Goal: Task Accomplishment & Management: Manage account settings

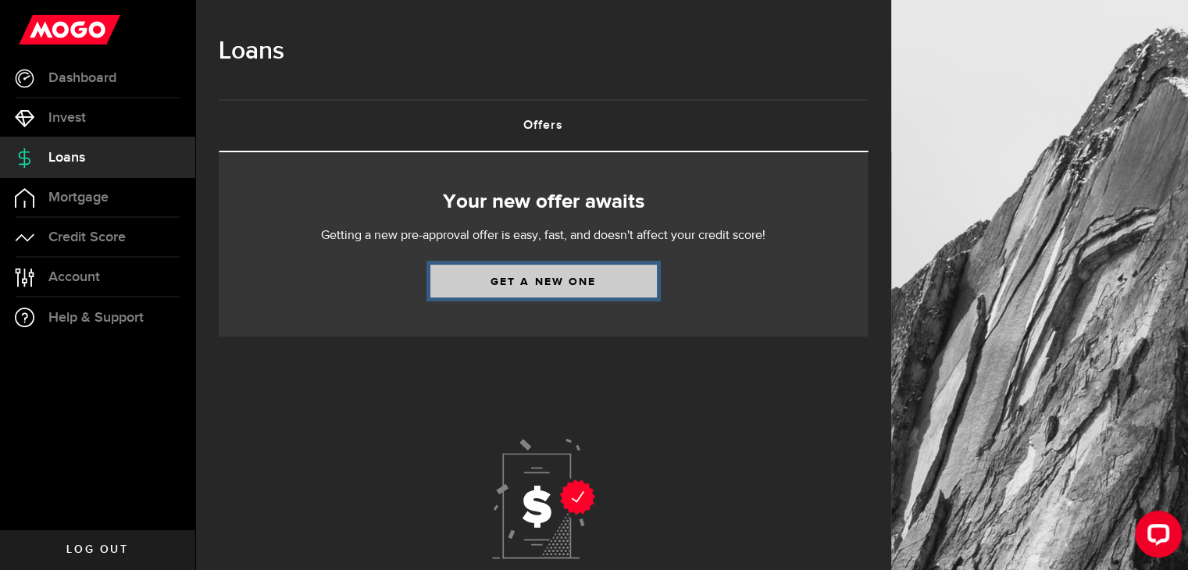
click at [522, 282] on link "Get a new one" at bounding box center [543, 281] width 226 height 33
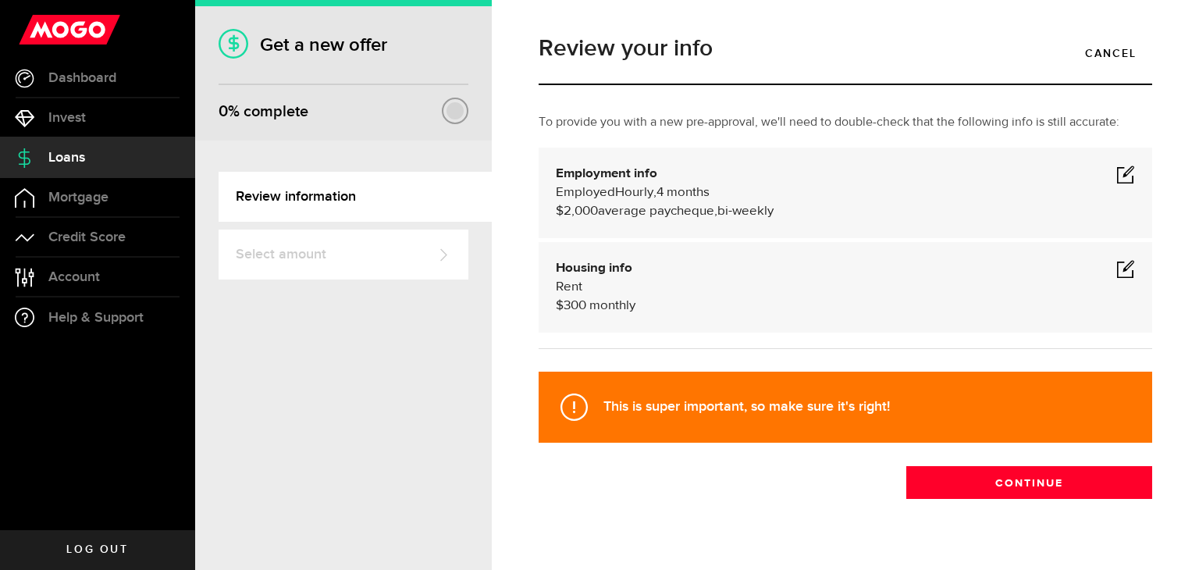
click at [308, 200] on link "Review information" at bounding box center [355, 197] width 273 height 50
click at [240, 194] on link "Review information" at bounding box center [355, 197] width 273 height 50
click at [101, 269] on link "Account Compte" at bounding box center [97, 277] width 195 height 39
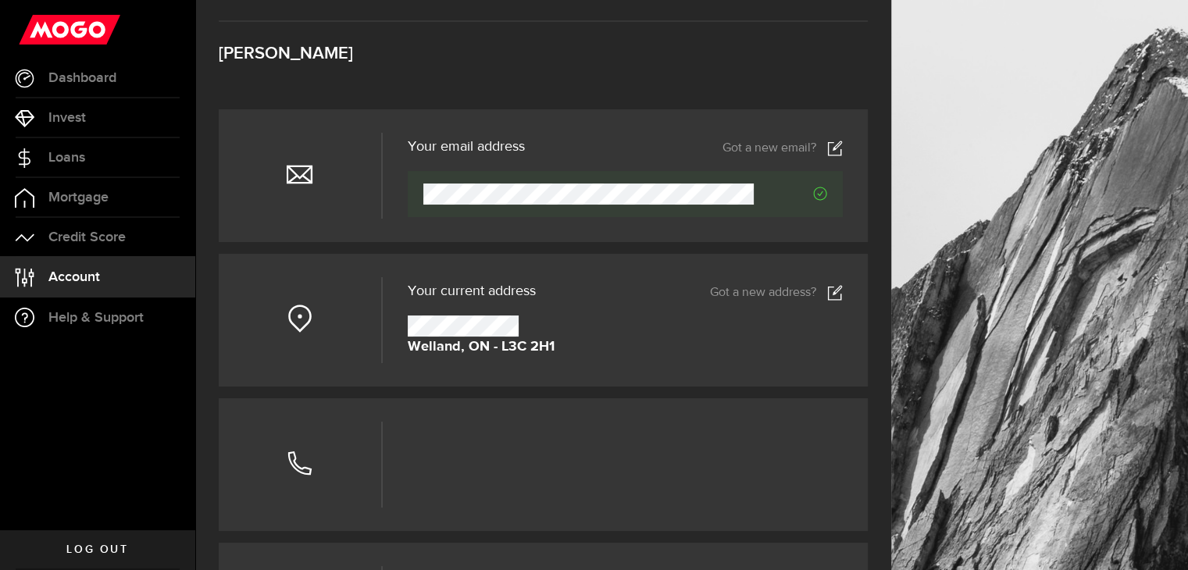
scroll to position [78, 0]
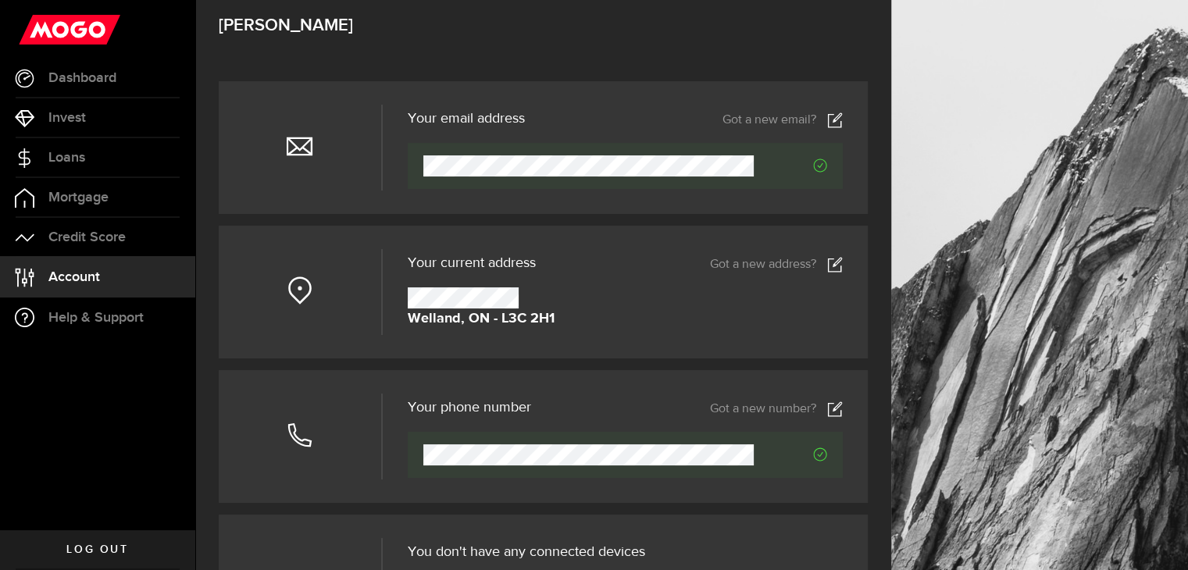
click at [766, 261] on link "Got a new address?" at bounding box center [776, 265] width 133 height 16
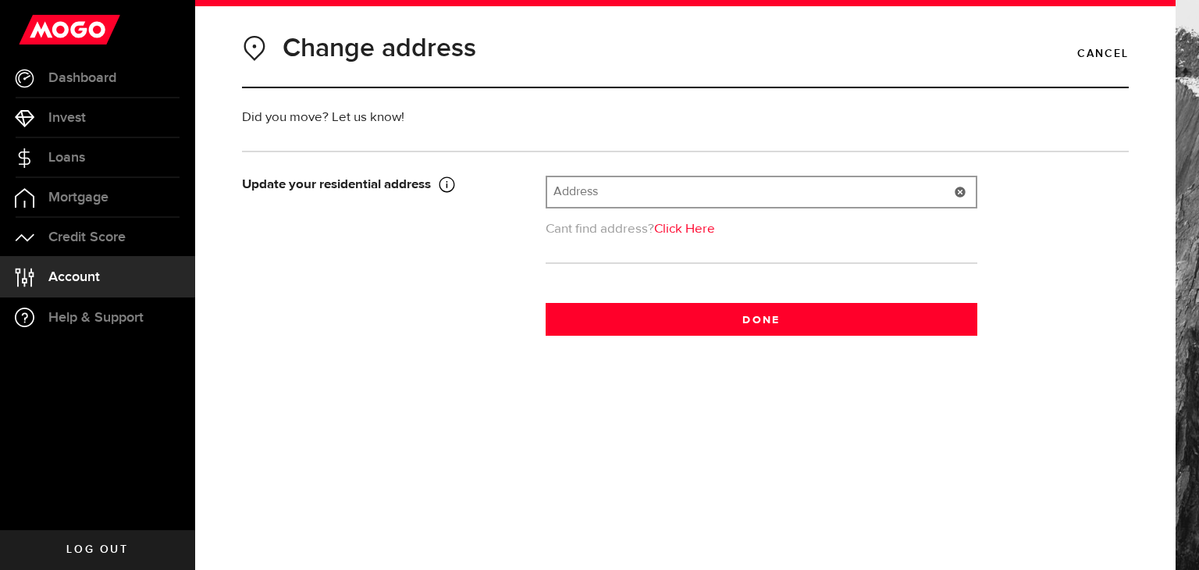
click at [625, 189] on input "text" at bounding box center [761, 192] width 429 height 30
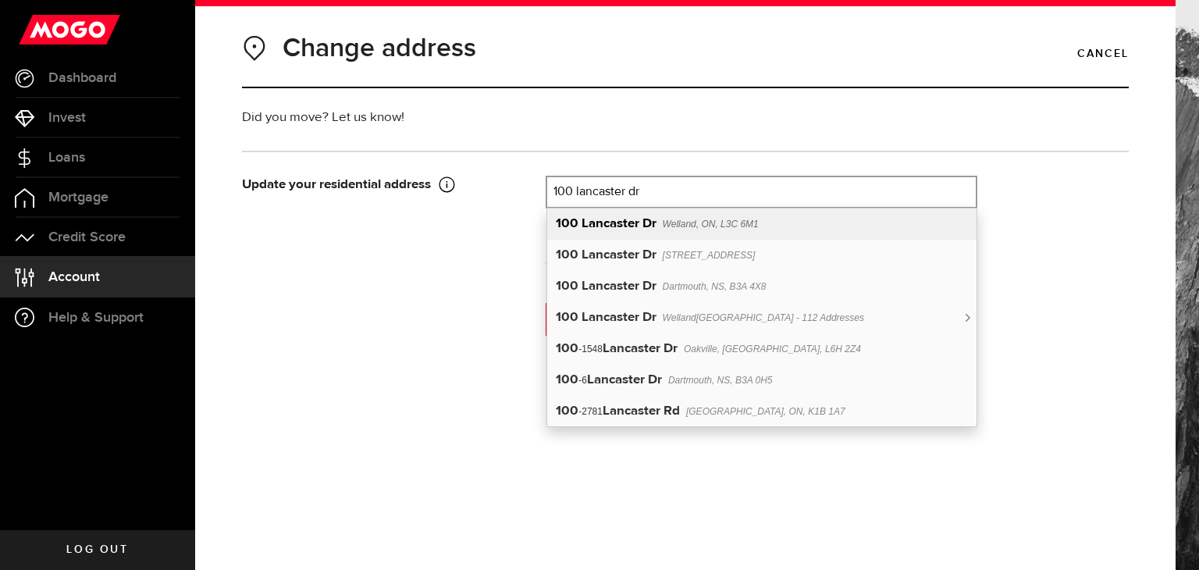
click at [584, 217] on b "Lancaster Dr" at bounding box center [619, 223] width 75 height 13
type input "[STREET_ADDRESS]"
type input "100"
type input "Lancaster Dr"
type input "Welland"
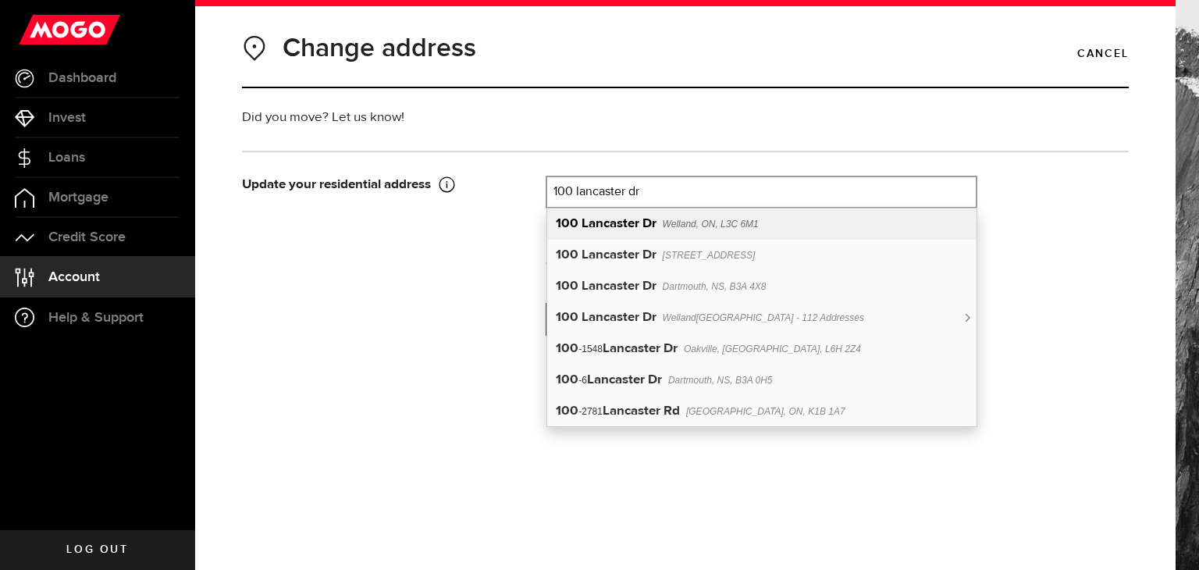
select select "ON"
type input "L3C 6M1"
type input "[GEOGRAPHIC_DATA]"
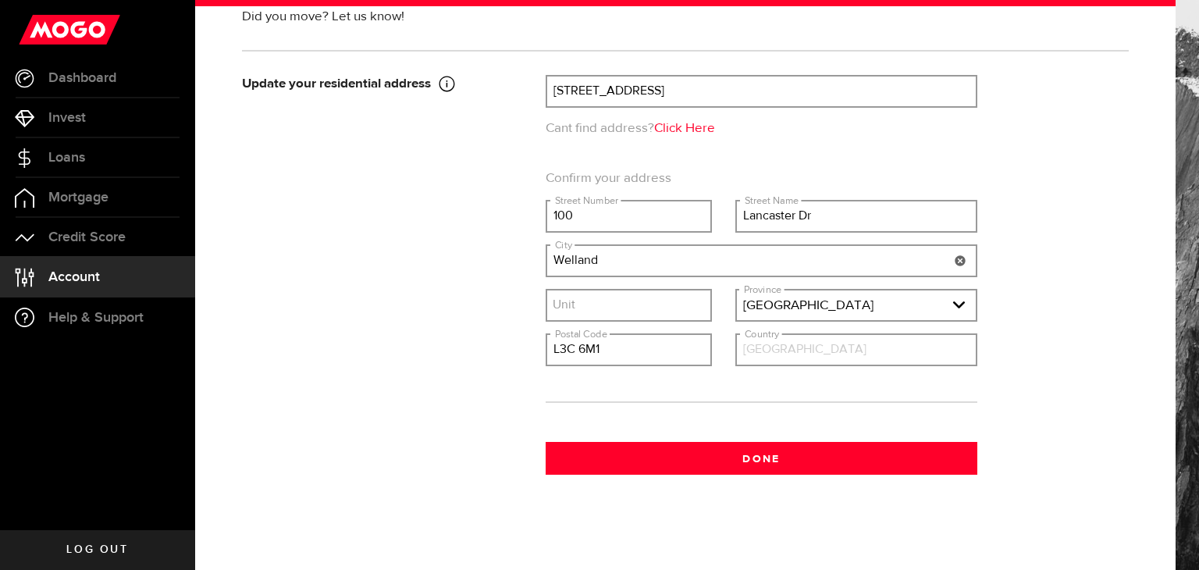
scroll to position [105, 0]
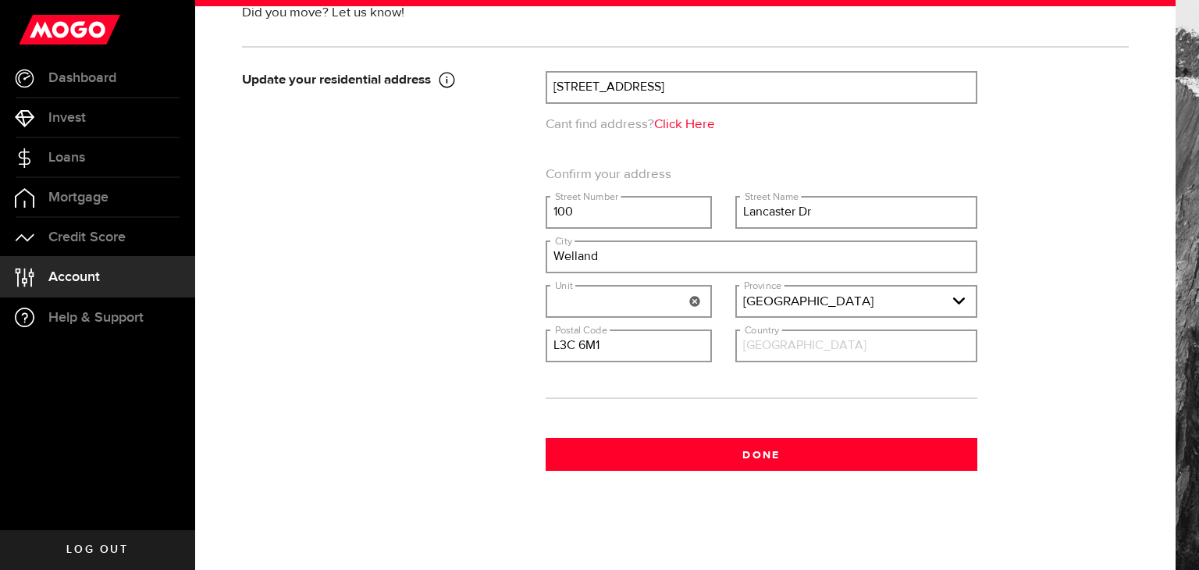
click at [628, 297] on input "text" at bounding box center [628, 302] width 163 height 30
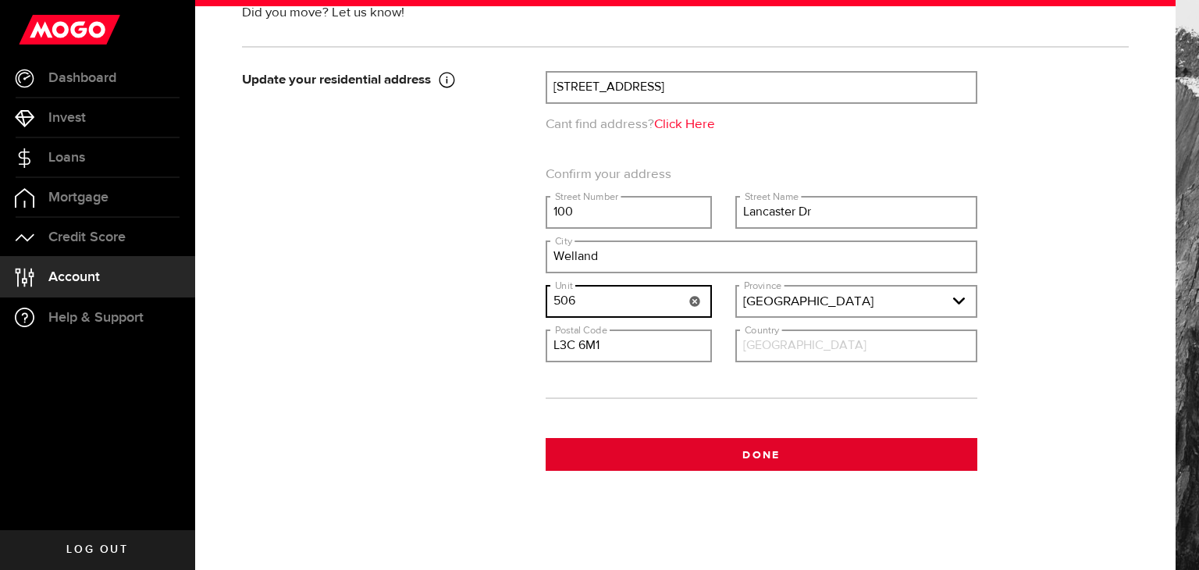
type input "506"
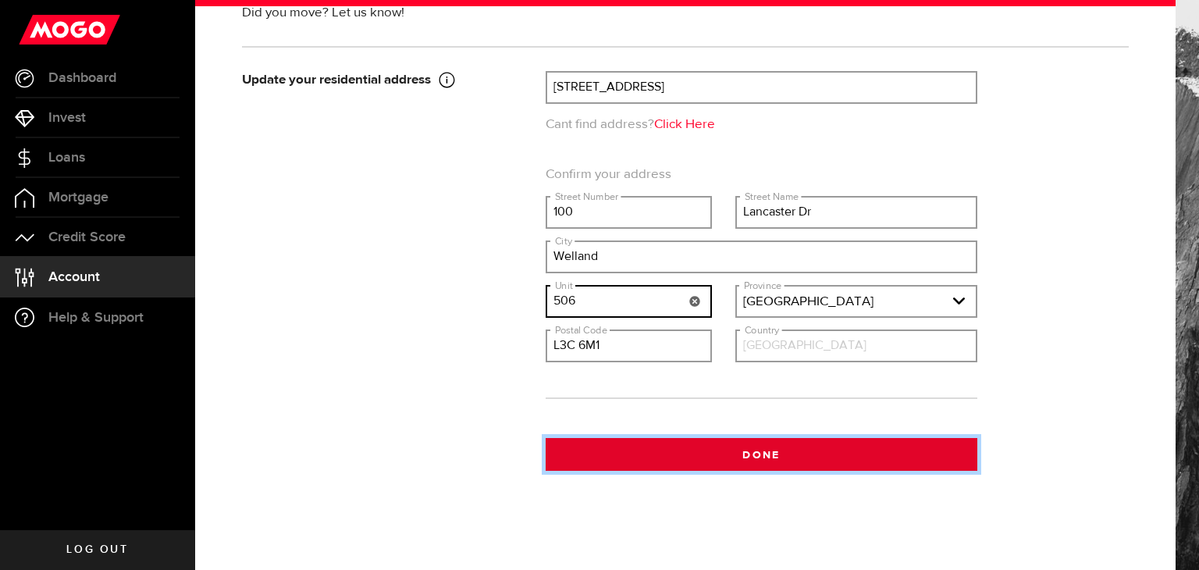
click at [625, 454] on button "Done" at bounding box center [762, 454] width 432 height 33
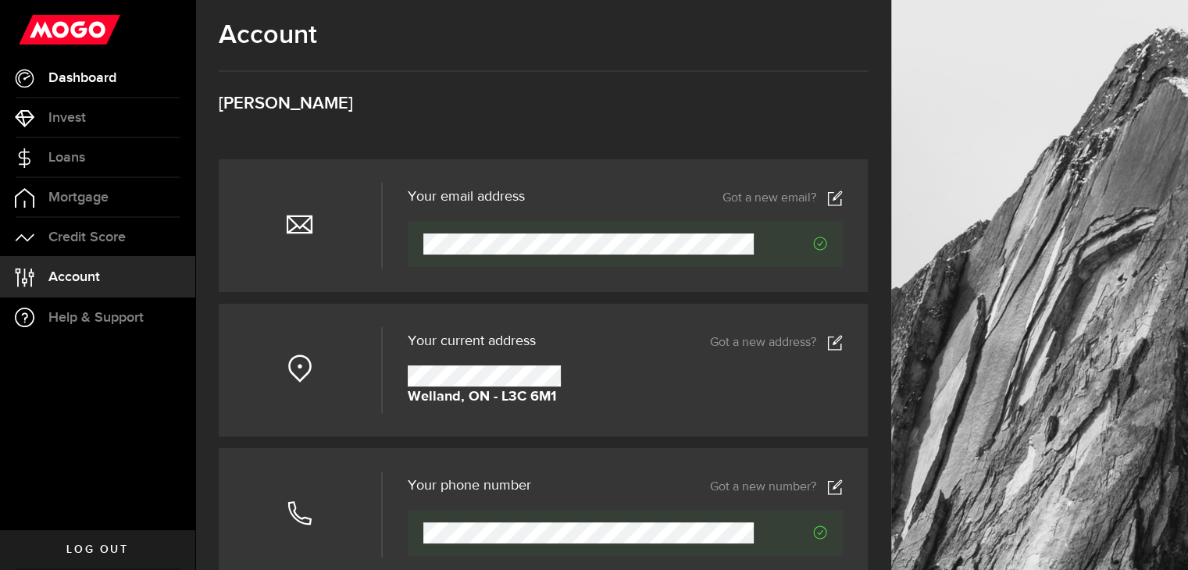
click at [97, 73] on span "Dashboard" at bounding box center [82, 78] width 68 height 14
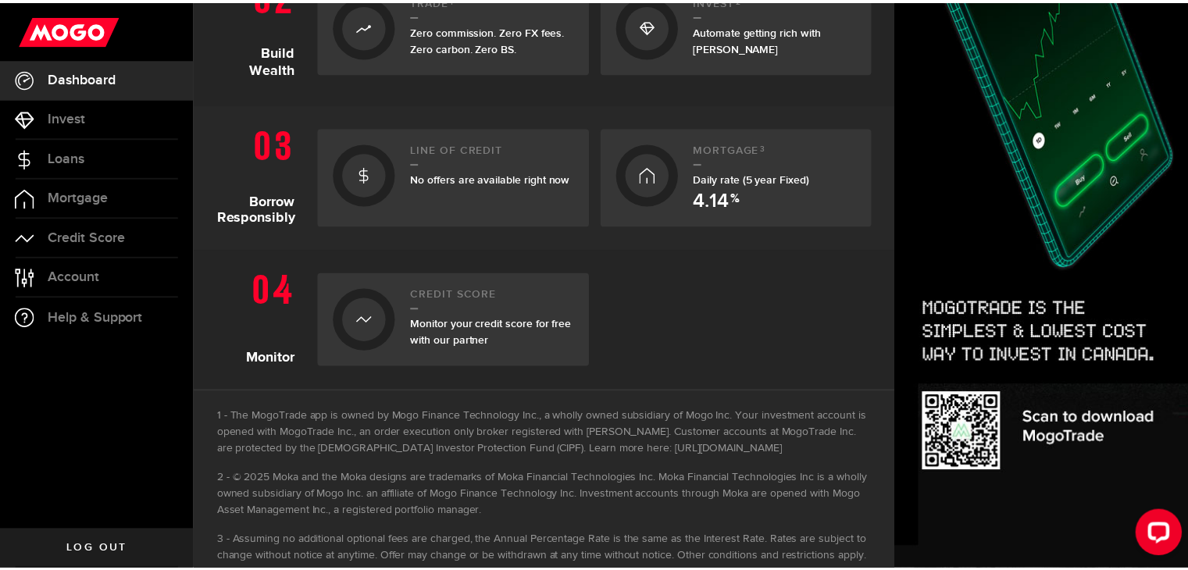
scroll to position [579, 0]
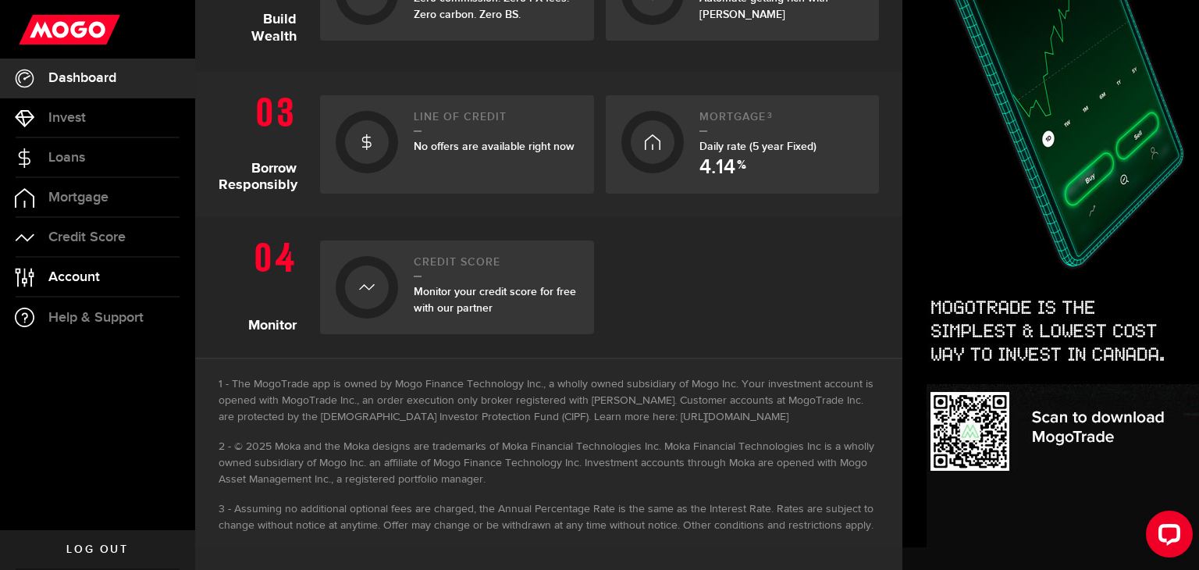
click at [76, 271] on span "Account" at bounding box center [74, 277] width 52 height 14
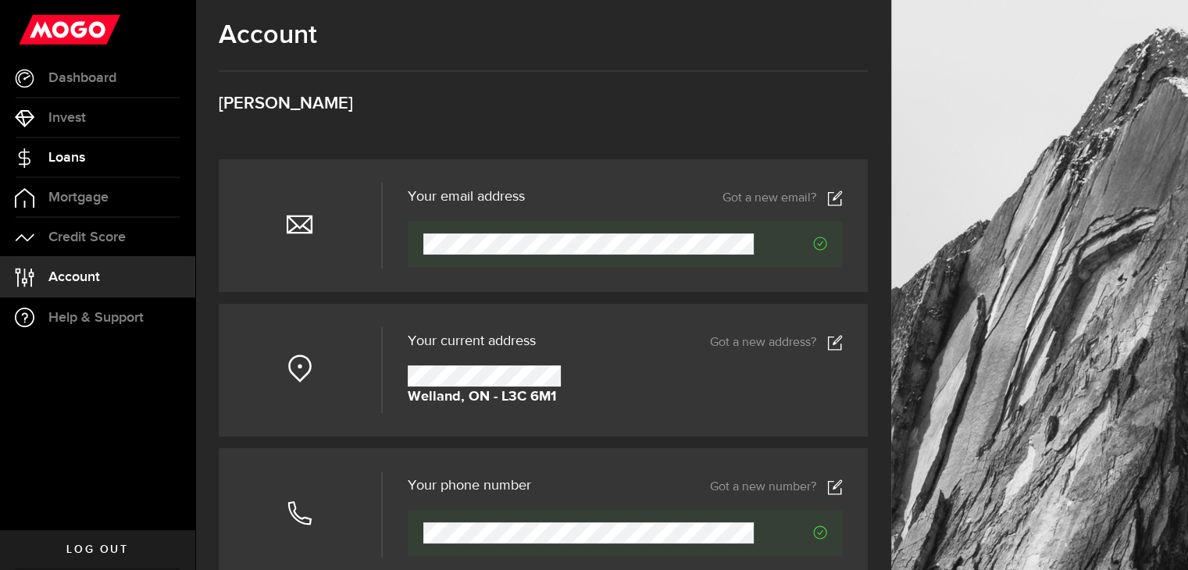
click at [98, 154] on link "Loans" at bounding box center [97, 157] width 195 height 39
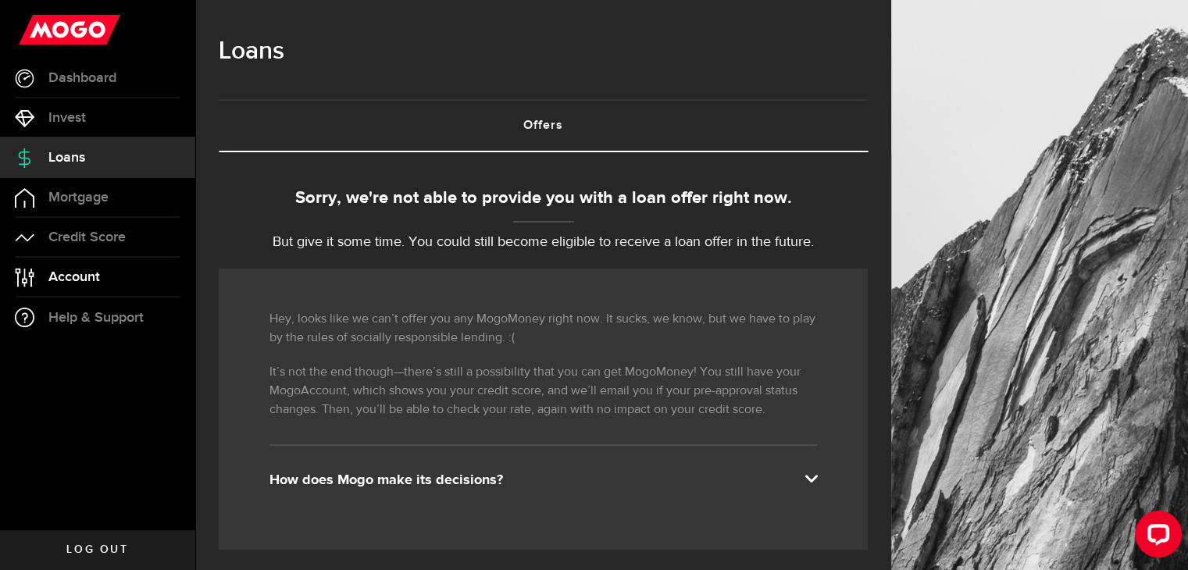
click at [100, 280] on link "Account Compte" at bounding box center [97, 277] width 195 height 39
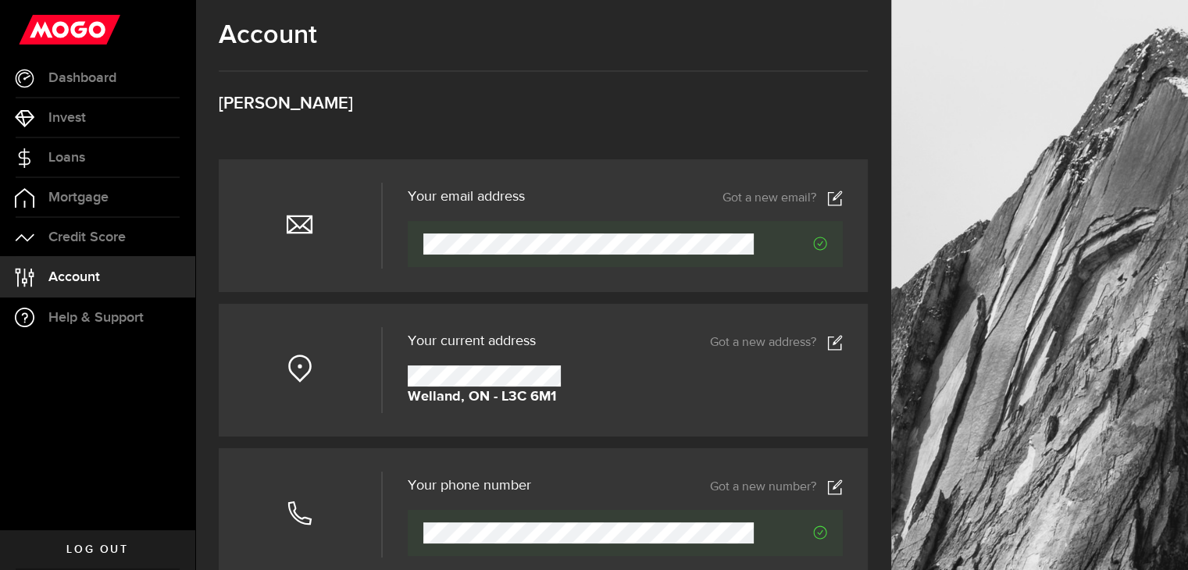
click at [87, 270] on span "Account" at bounding box center [74, 277] width 52 height 14
click at [80, 230] on span "Credit Score" at bounding box center [86, 237] width 77 height 14
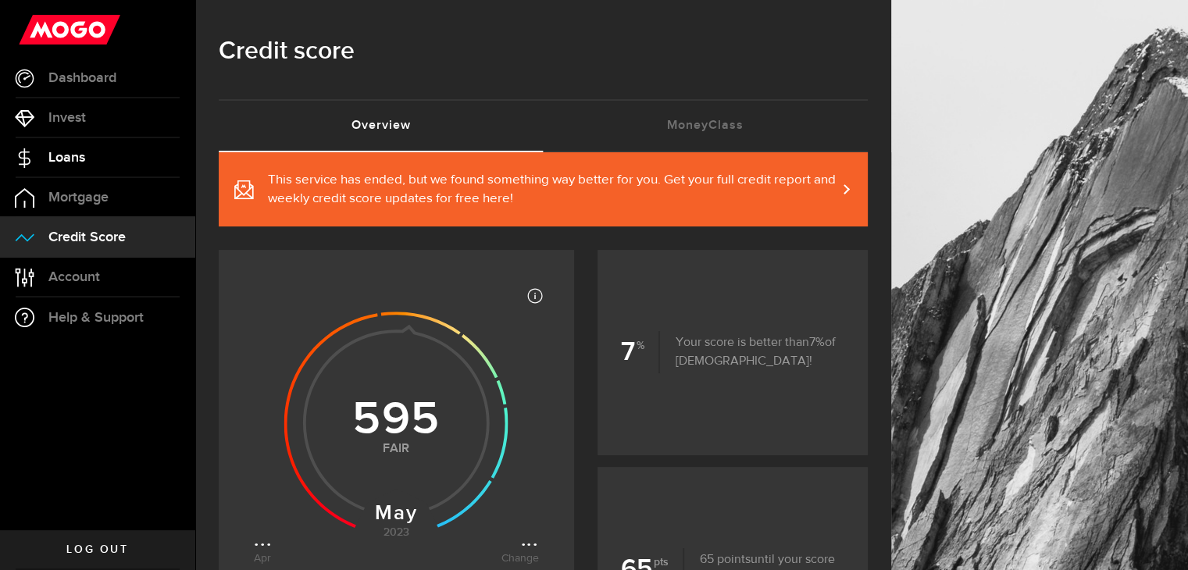
click at [58, 154] on span "Loans" at bounding box center [66, 158] width 37 height 14
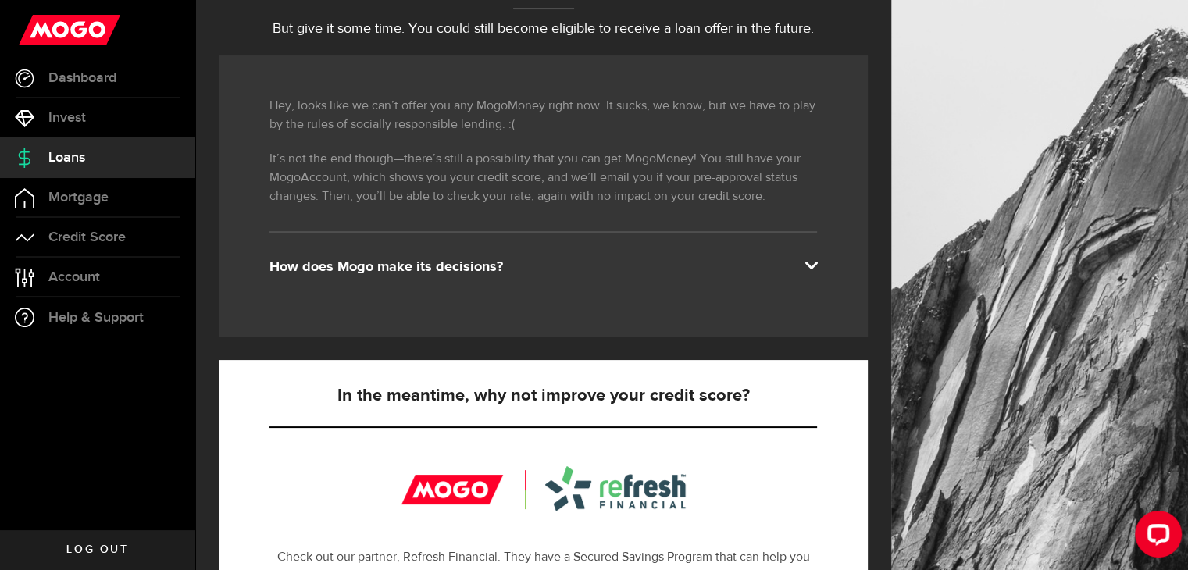
scroll to position [234, 0]
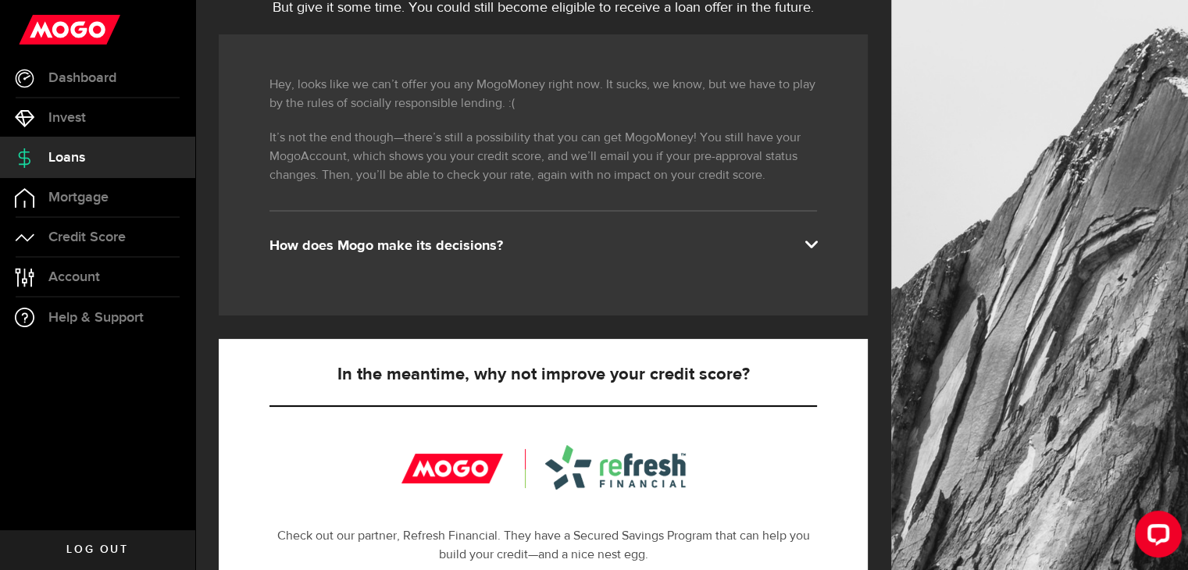
click at [822, 234] on div "Hey, looks like we can’t offer you any MogoMoney right now. It sucks, we know, …" at bounding box center [543, 174] width 649 height 281
click at [815, 240] on div "How does Mogo make its decisions?" at bounding box center [542, 246] width 547 height 19
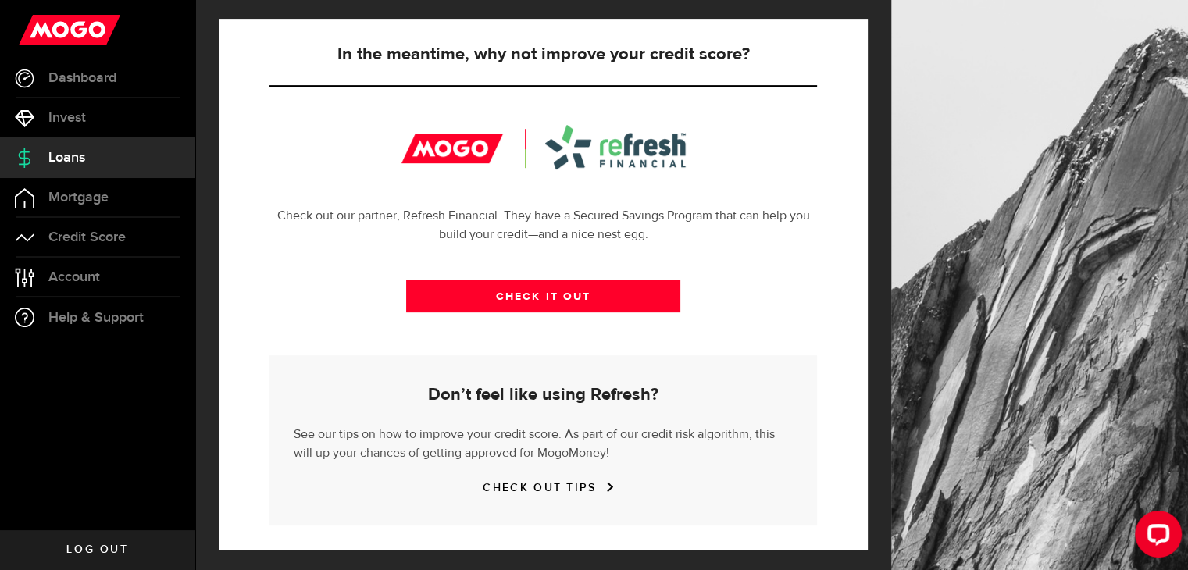
scroll to position [629, 0]
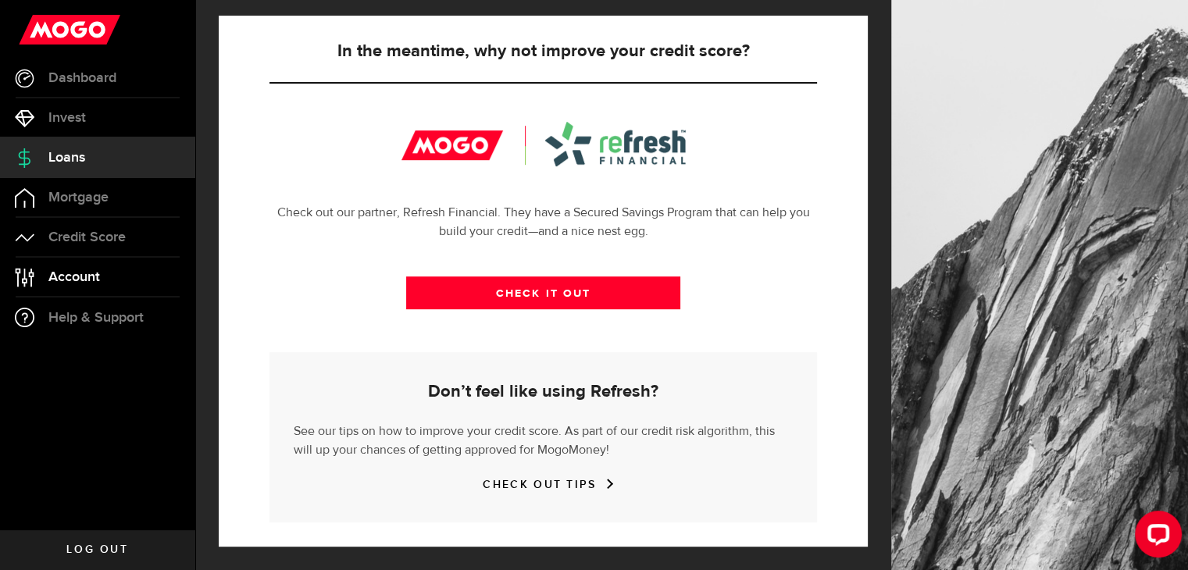
click at [68, 272] on span "Account" at bounding box center [74, 277] width 52 height 14
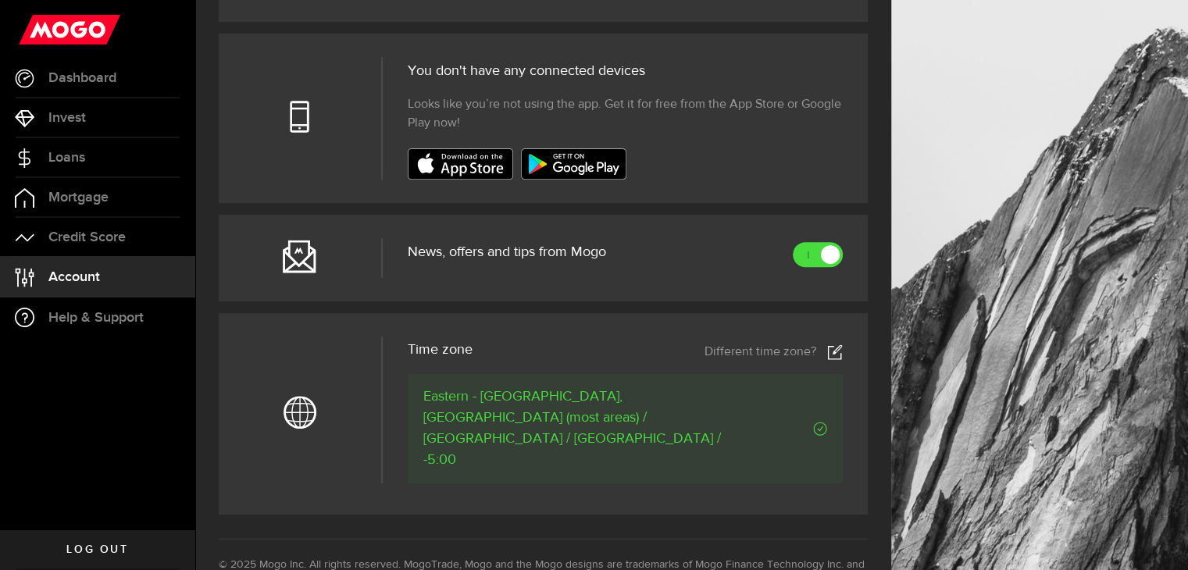
scroll to position [703, 0]
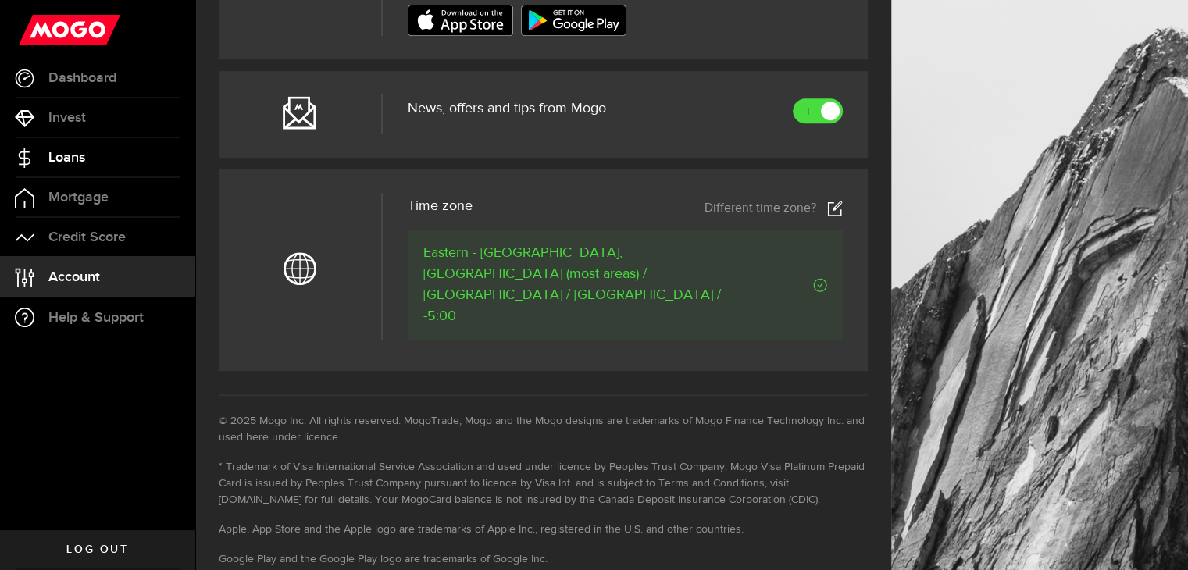
click at [70, 167] on link "Loans" at bounding box center [97, 157] width 195 height 39
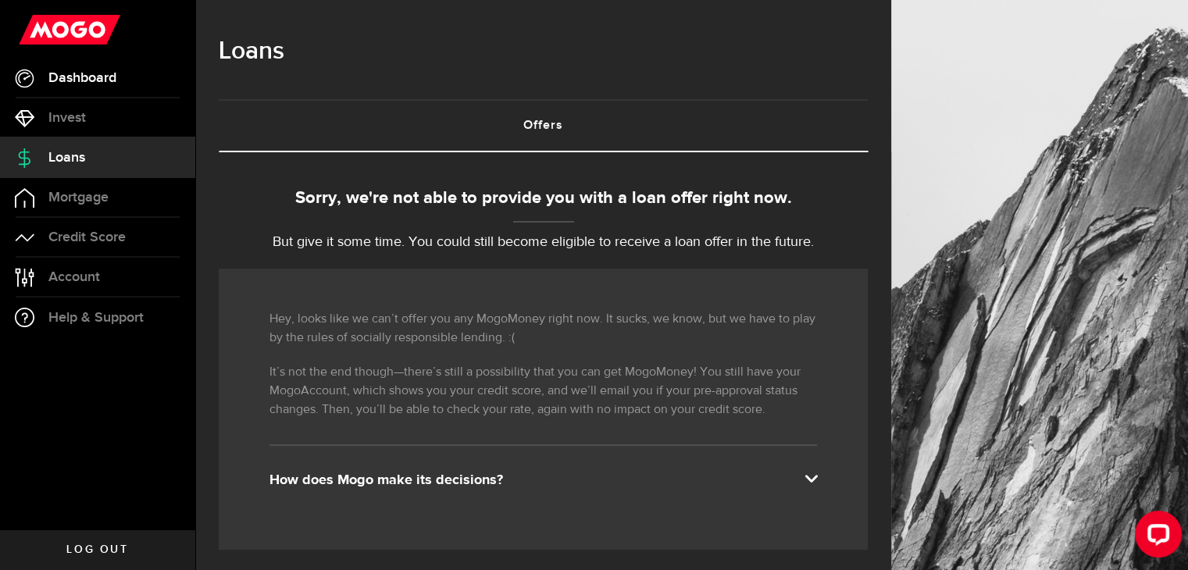
click at [77, 94] on link "Dashboard" at bounding box center [97, 78] width 195 height 39
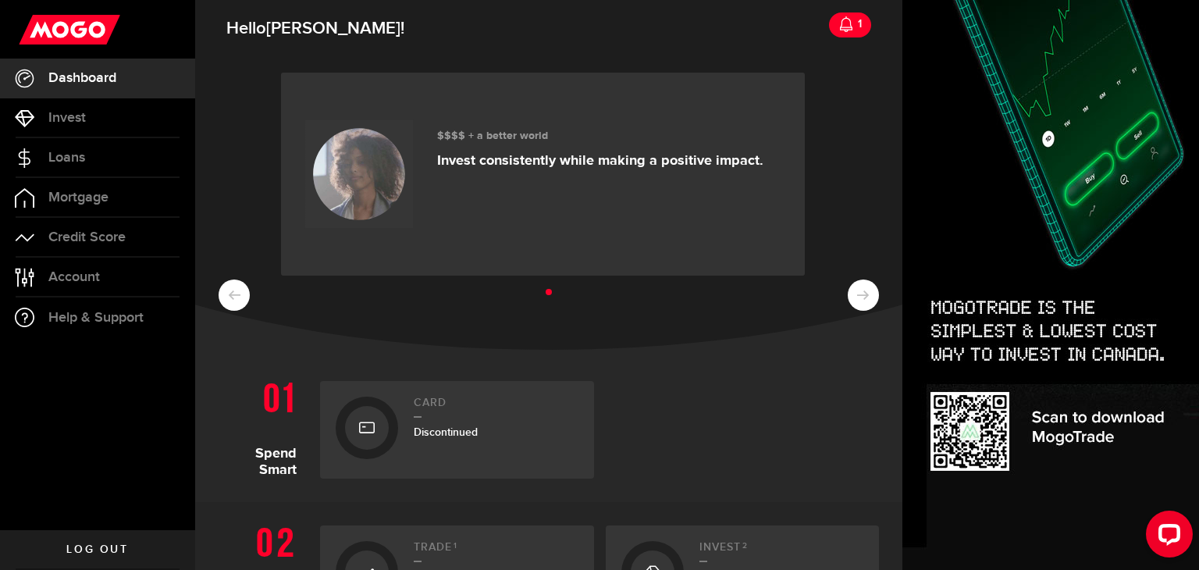
click at [839, 24] on icon at bounding box center [847, 24] width 16 height 16
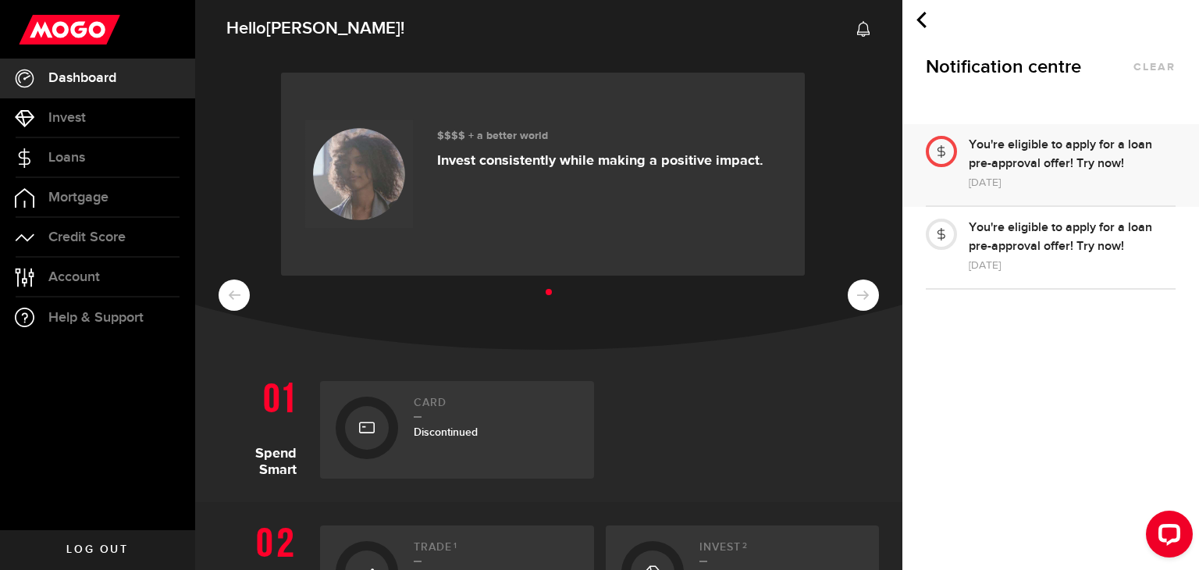
click at [1038, 160] on div "You're eligible to apply for a loan pre-approval offer! Try now!" at bounding box center [1072, 154] width 207 height 37
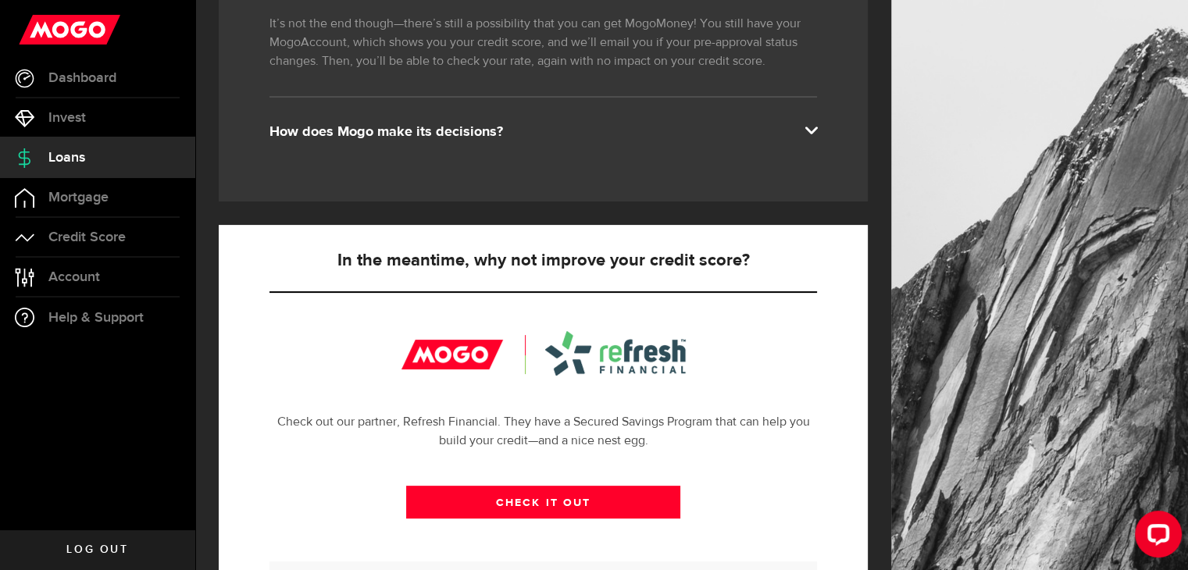
scroll to position [156, 0]
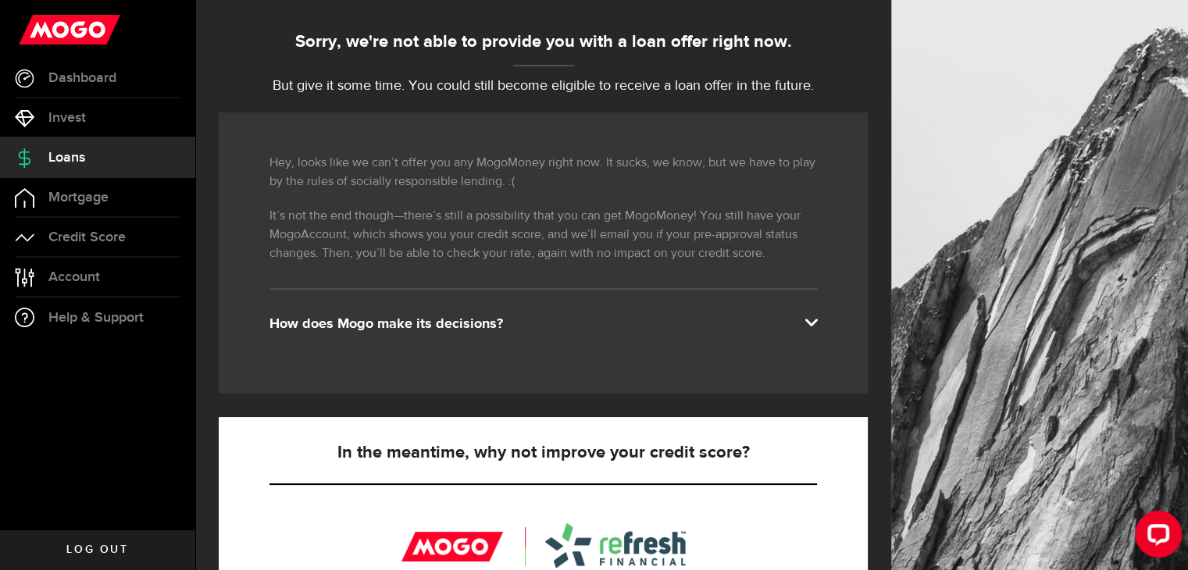
click at [817, 315] on span at bounding box center [810, 321] width 12 height 12
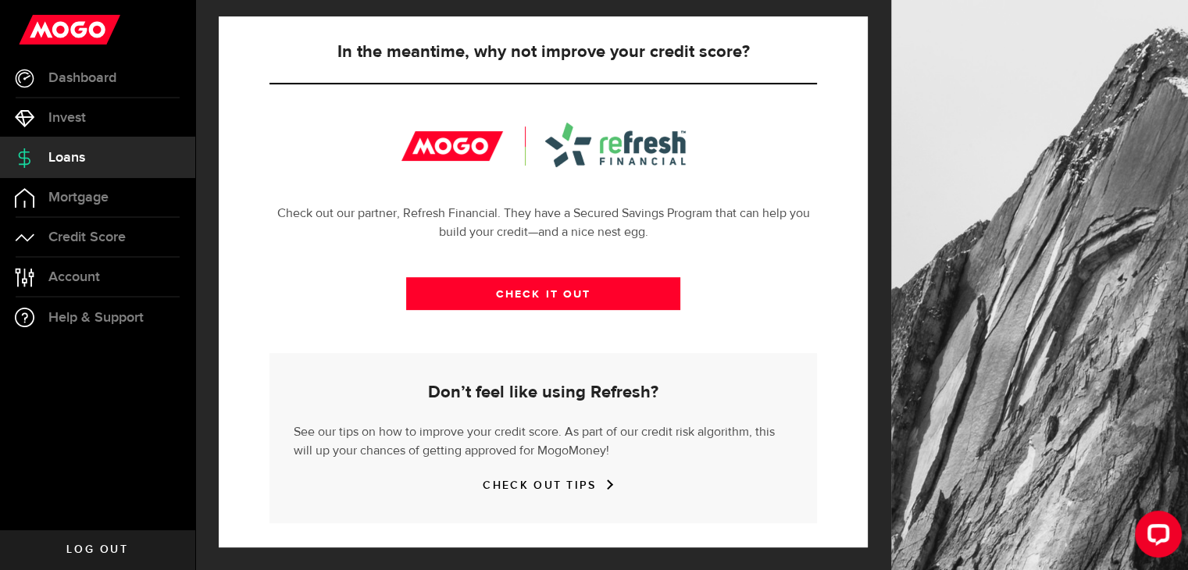
scroll to position [557, 0]
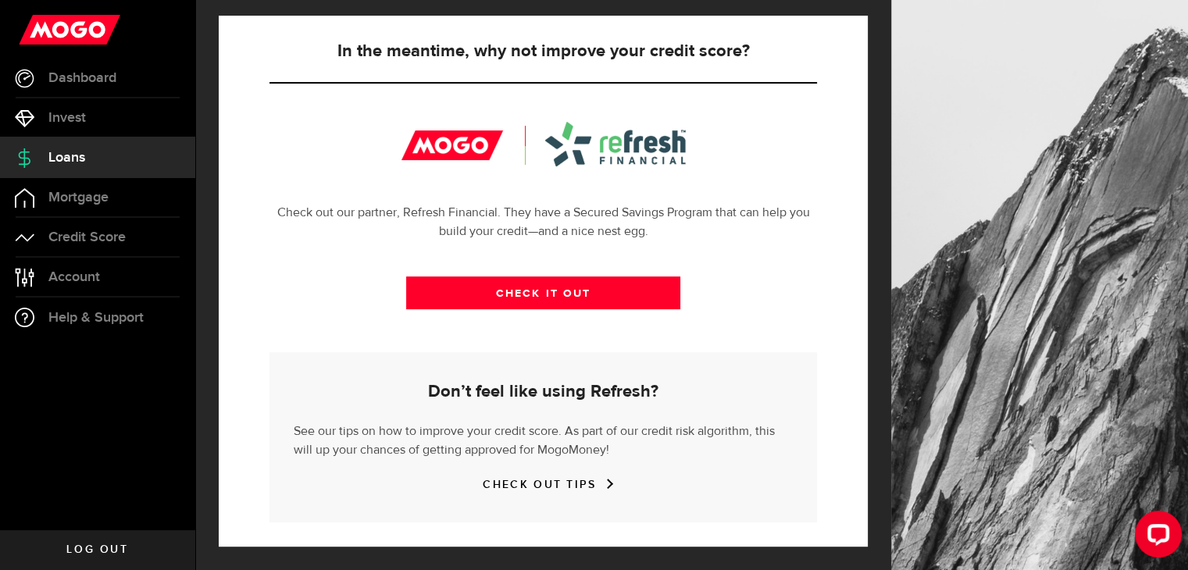
click at [462, 151] on div at bounding box center [543, 144] width 284 height 45
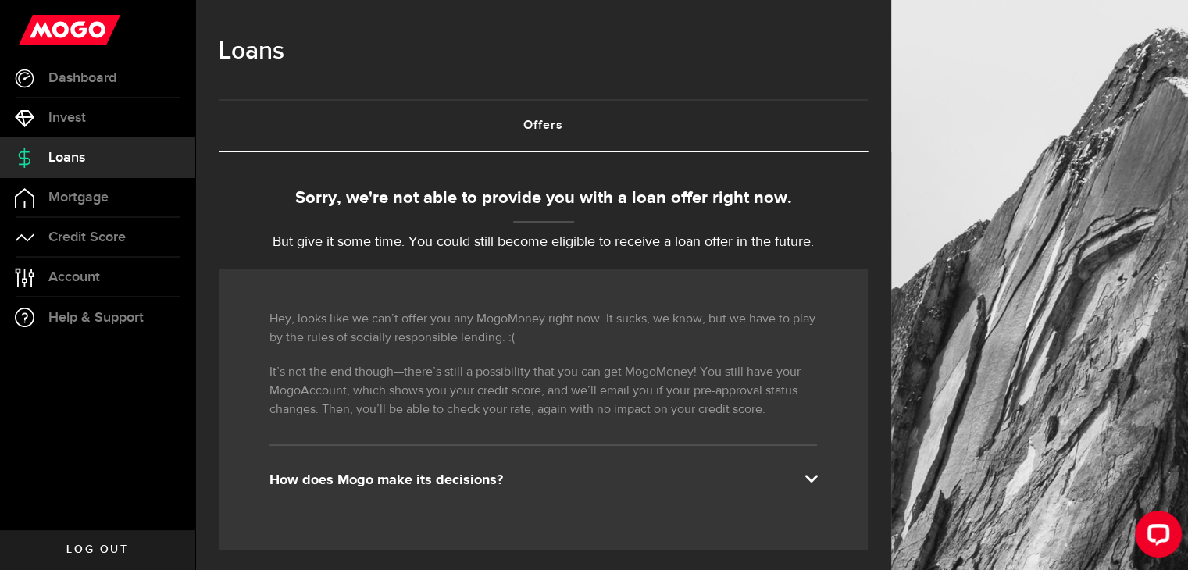
scroll to position [0, 0]
click at [100, 547] on span "Log out" at bounding box center [97, 549] width 62 height 11
